Goal: Task Accomplishment & Management: Manage account settings

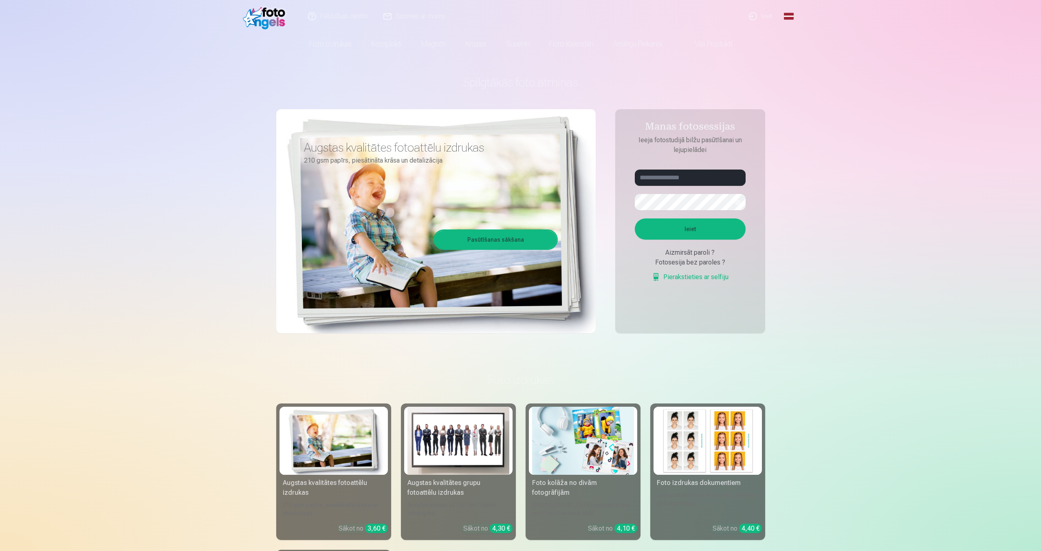
click at [767, 15] on link "Ieiet" at bounding box center [761, 16] width 39 height 33
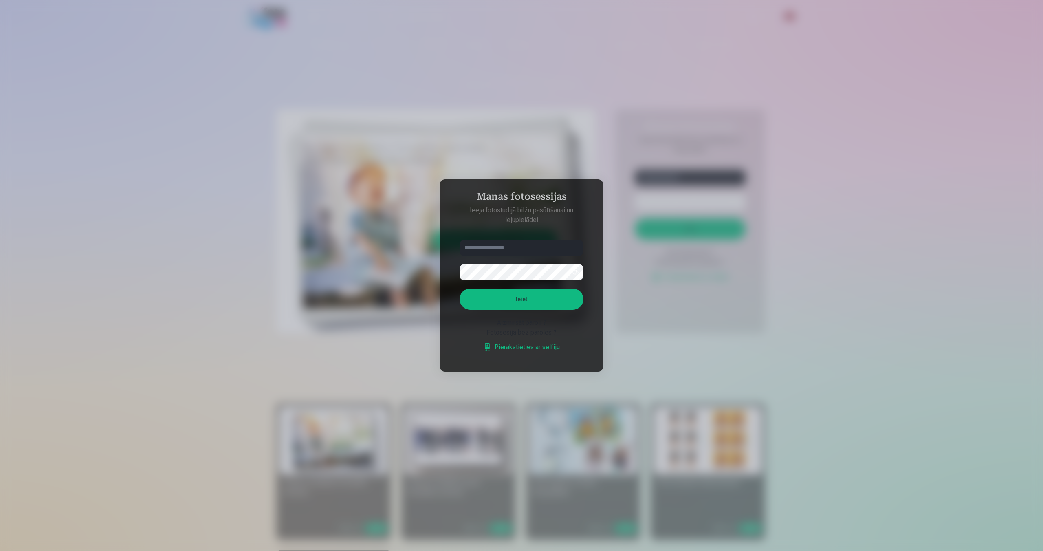
click at [506, 247] on input "text" at bounding box center [522, 248] width 124 height 16
click at [525, 320] on div "Aizmirsāt paroli ?" at bounding box center [522, 323] width 124 height 10
click at [528, 325] on div "Aizmirsāt paroli ?" at bounding box center [522, 323] width 124 height 10
click at [1041, 373] on div at bounding box center [521, 275] width 1043 height 551
